Goal: Register for event/course

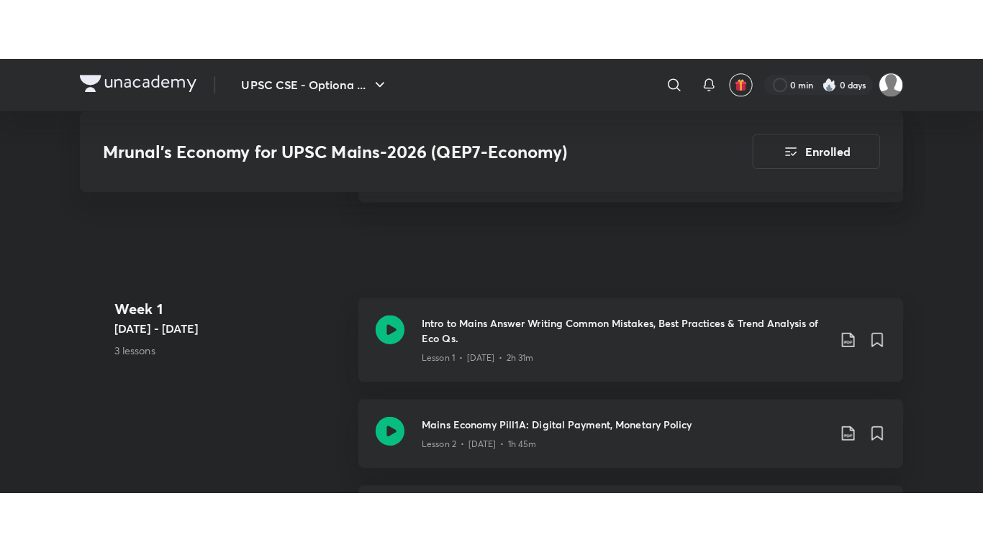
scroll to position [680, 0]
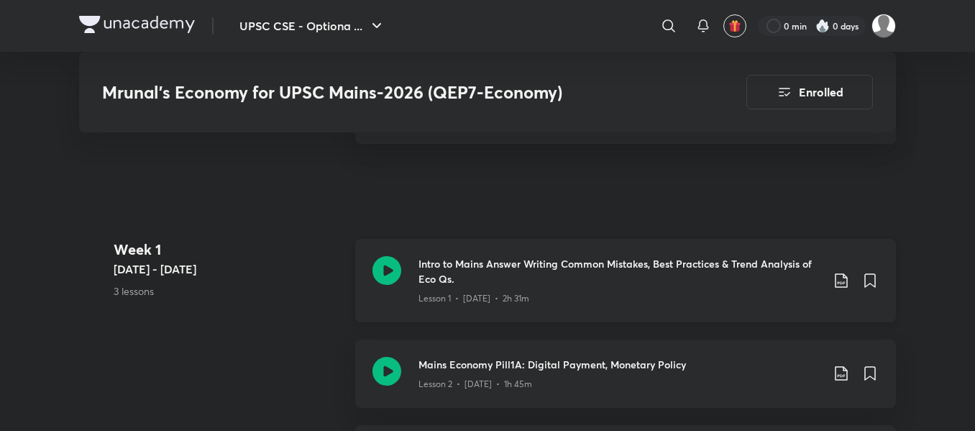
click at [388, 268] on icon at bounding box center [387, 270] width 29 height 29
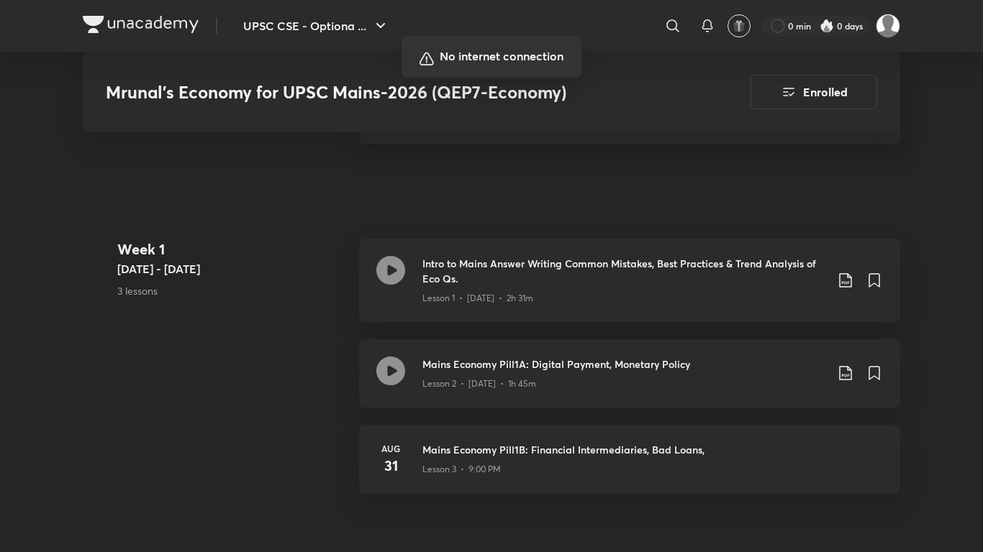
scroll to position [698, 0]
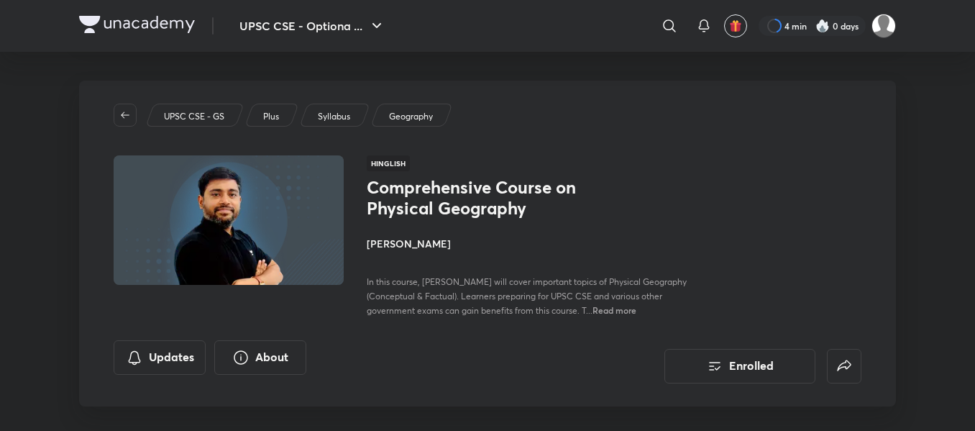
click at [414, 248] on h4 "[PERSON_NAME]" at bounding box center [528, 243] width 322 height 15
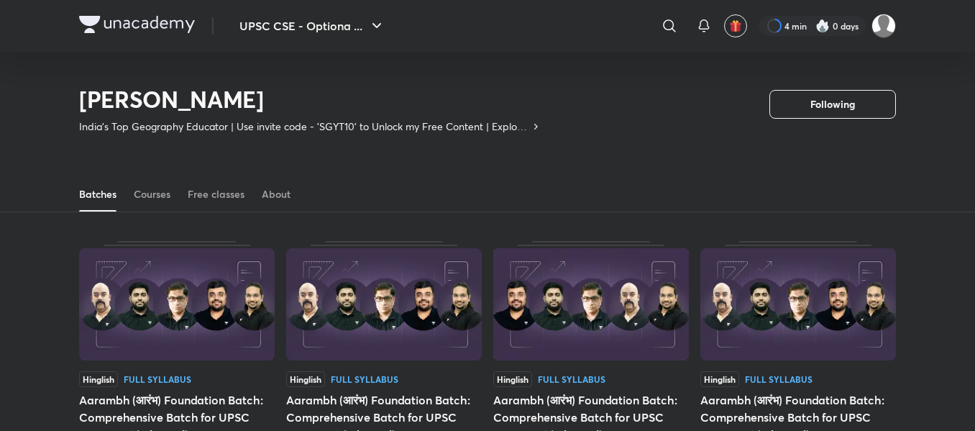
scroll to position [63, 0]
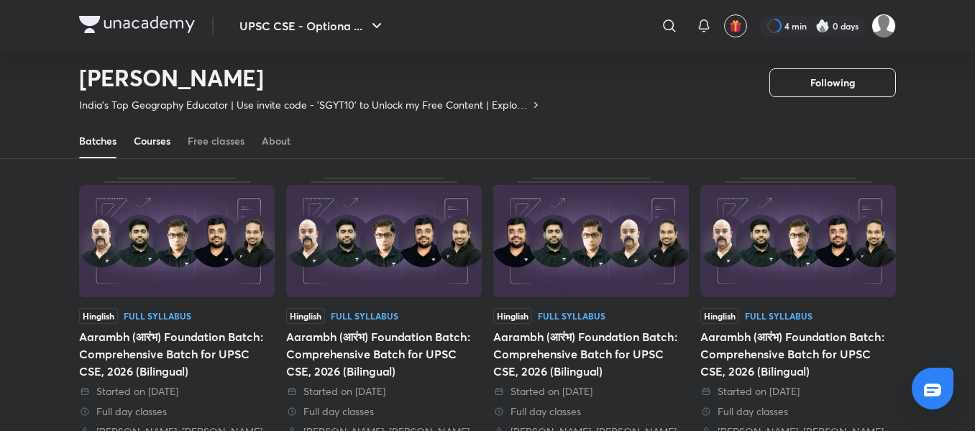
click at [147, 148] on link "Courses" at bounding box center [152, 141] width 37 height 35
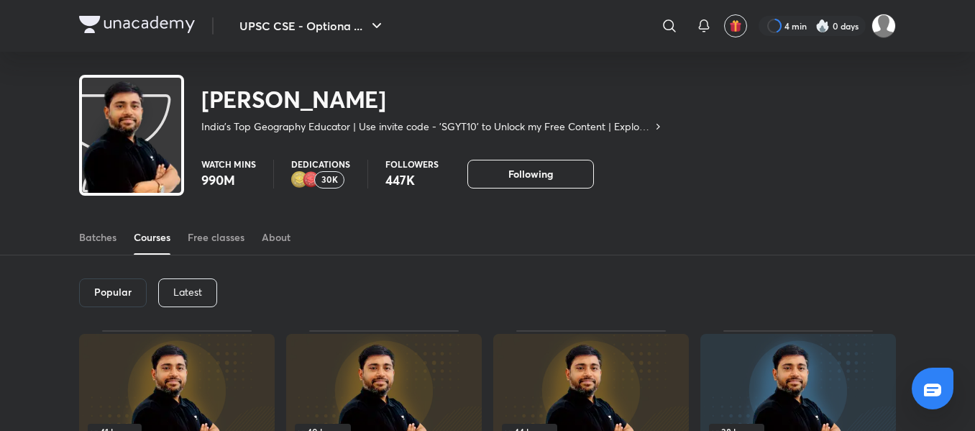
click at [188, 299] on div "Latest" at bounding box center [187, 292] width 59 height 29
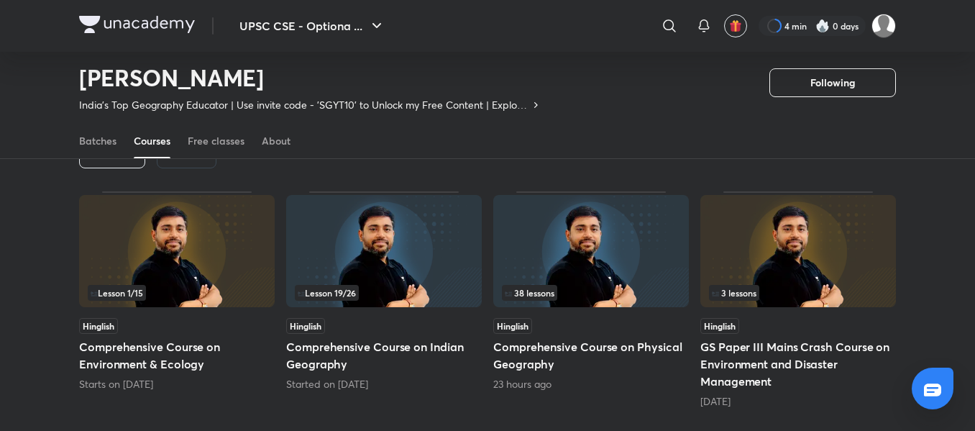
click at [176, 358] on h5 "Comprehensive Course on Environment & Ecology" at bounding box center [177, 355] width 196 height 35
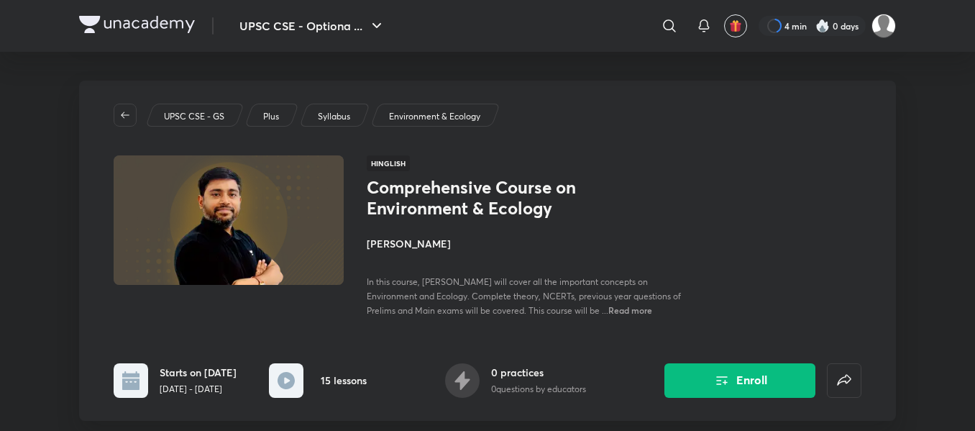
drag, startPoint x: 981, startPoint y: 0, endPoint x: 550, endPoint y: 150, distance: 455.5
click at [550, 150] on div "UPSC CSE - GS Plus Syllabus Environment & Ecology Hinglish Comprehensive Course…" at bounding box center [487, 251] width 817 height 340
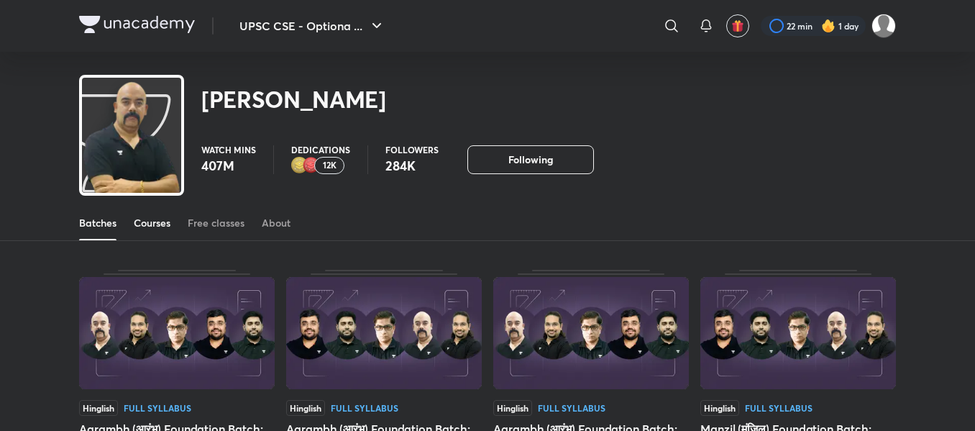
click at [156, 219] on div "Courses" at bounding box center [152, 223] width 37 height 14
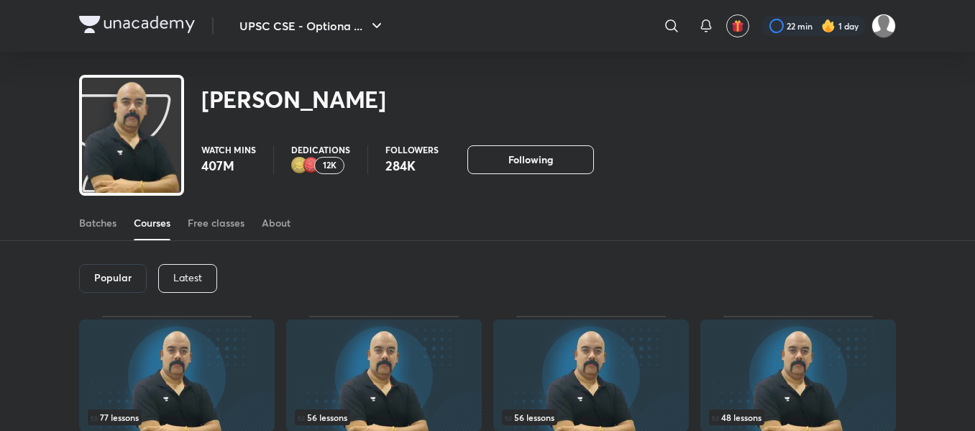
click at [204, 273] on div "Latest" at bounding box center [187, 278] width 59 height 29
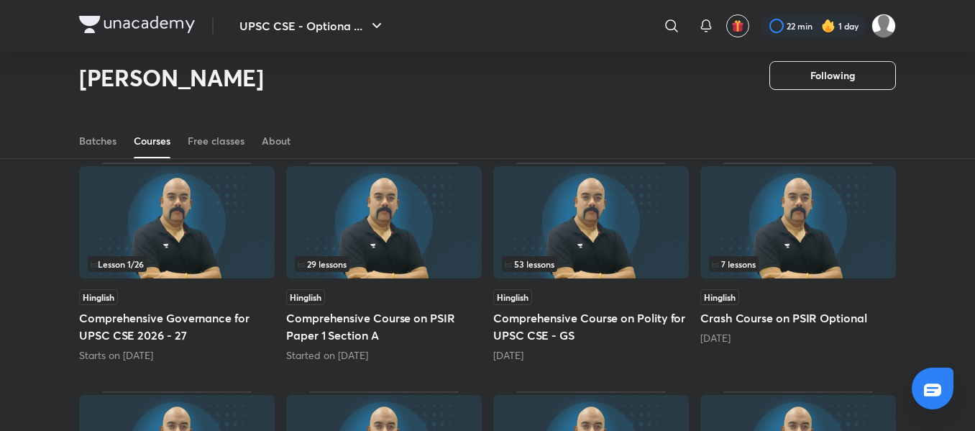
scroll to position [111, 0]
click at [189, 311] on h5 "Comprehensive Governance for UPSC CSE 2026 - 27" at bounding box center [177, 326] width 196 height 35
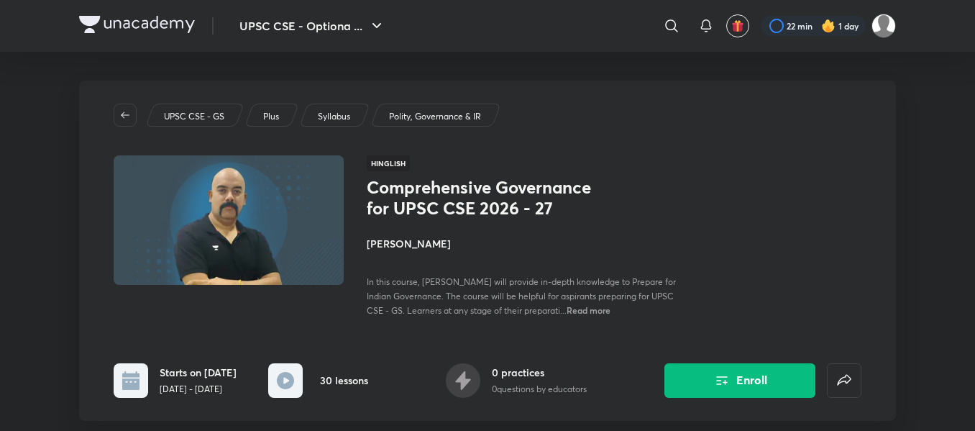
click at [710, 381] on button "Enroll" at bounding box center [740, 380] width 151 height 35
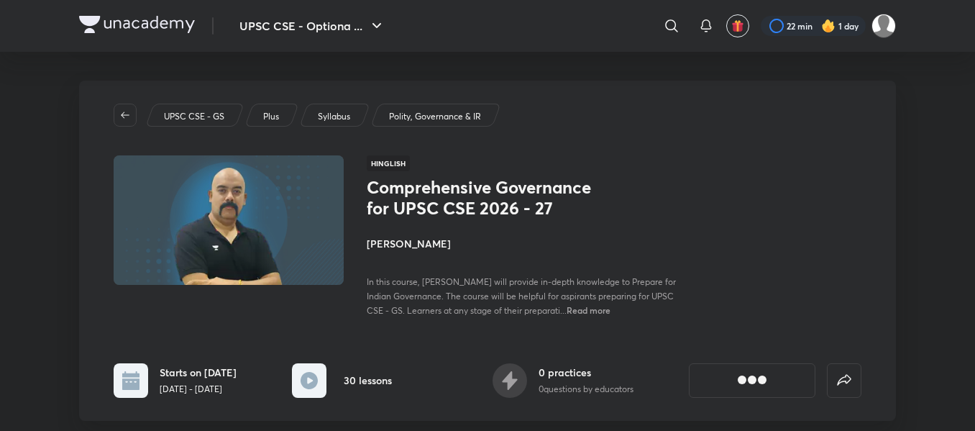
click at [710, 381] on button "[object Object]" at bounding box center [752, 380] width 127 height 35
